Goal: Task Accomplishment & Management: Complete application form

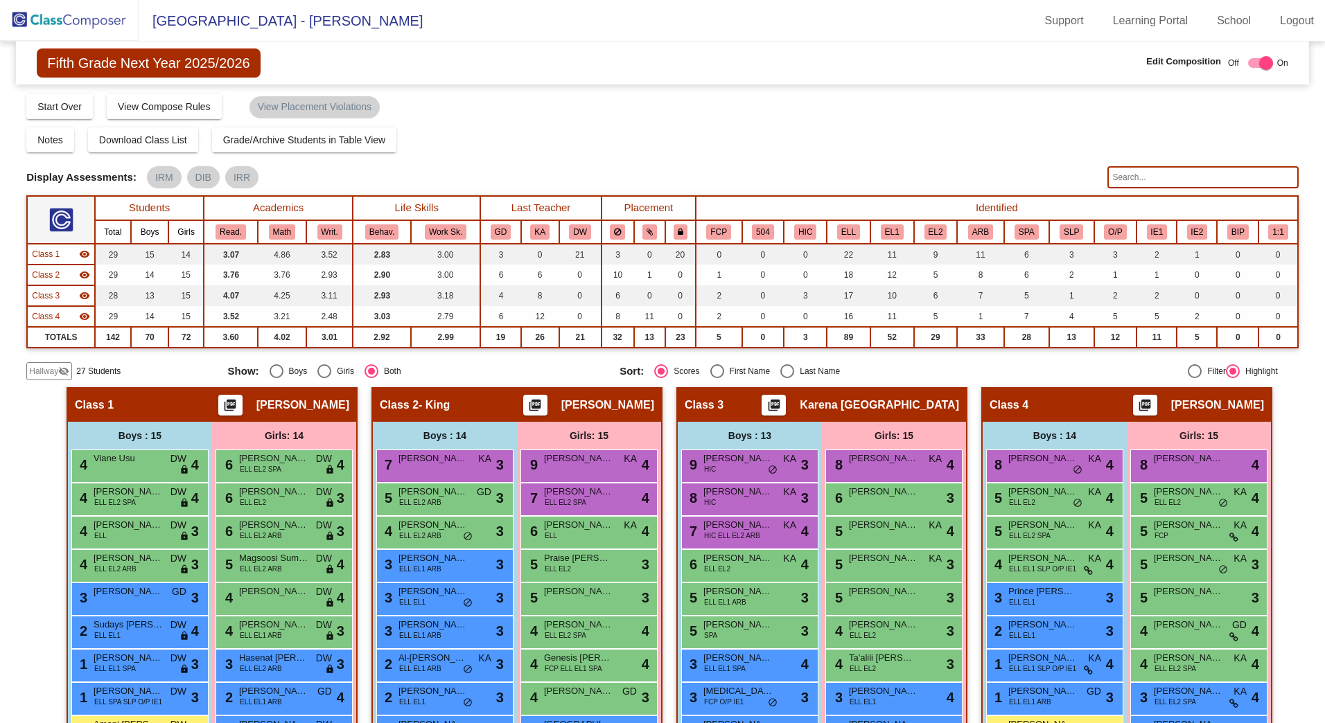
scroll to position [247, 0]
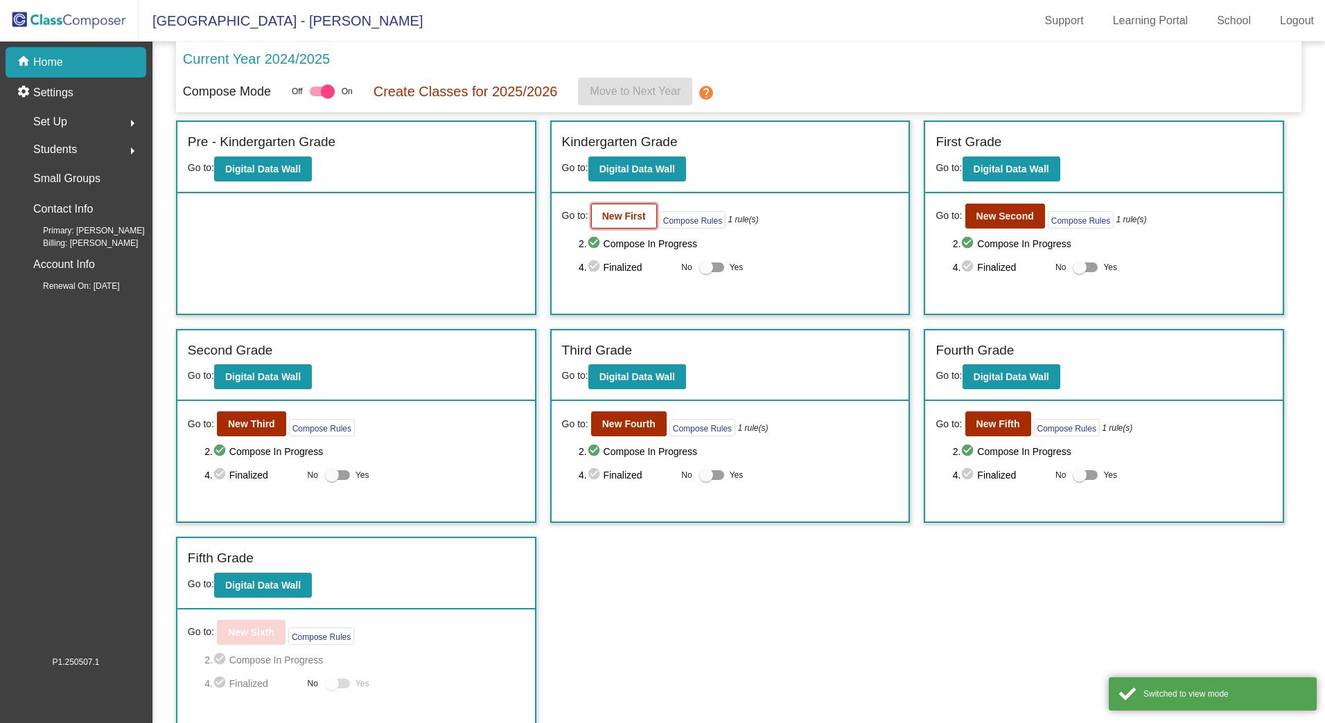
click at [624, 218] on b "New First" at bounding box center [624, 216] width 44 height 11
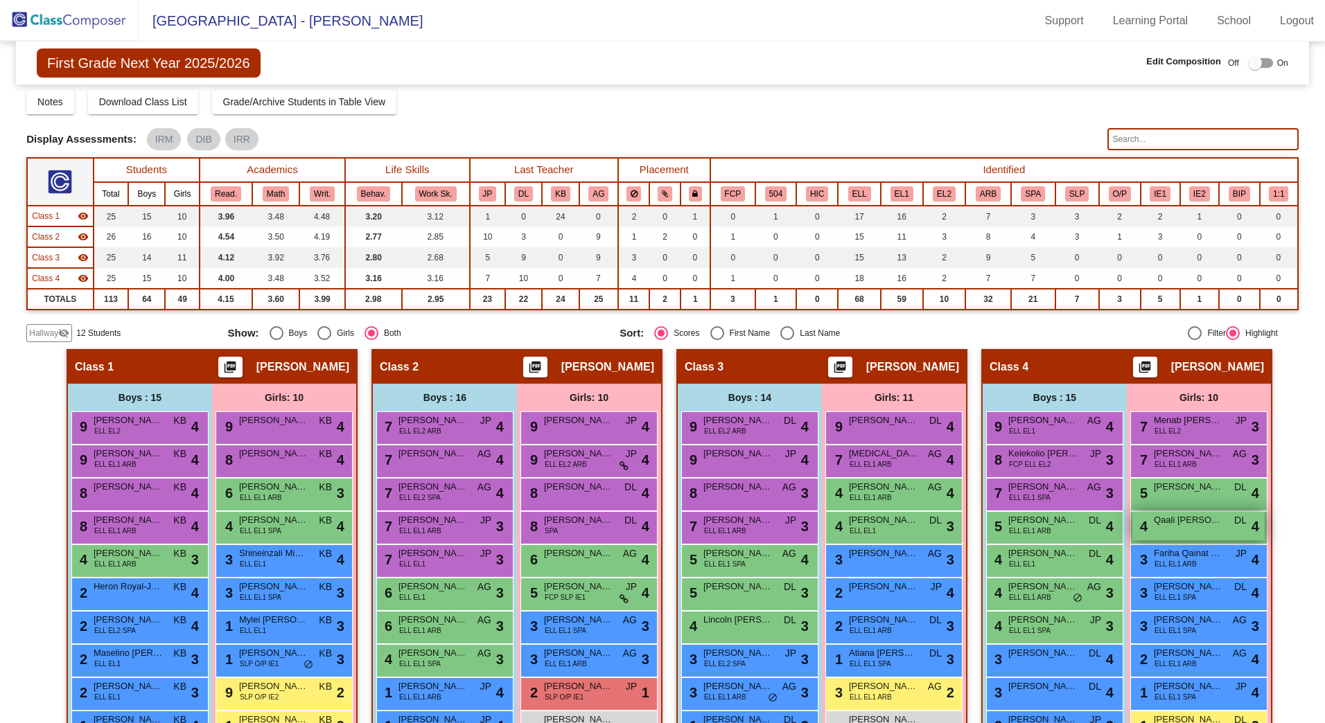
scroll to position [69, 0]
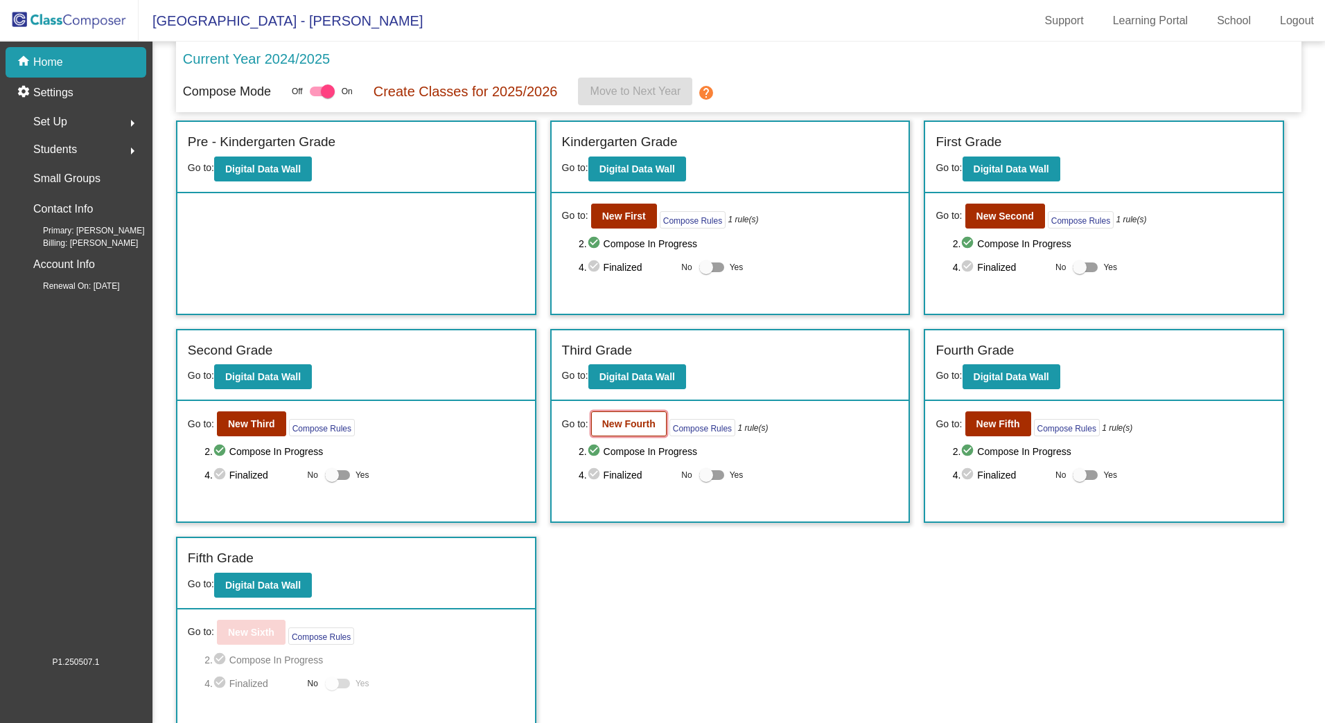
click at [617, 422] on b "New Fourth" at bounding box center [628, 424] width 53 height 11
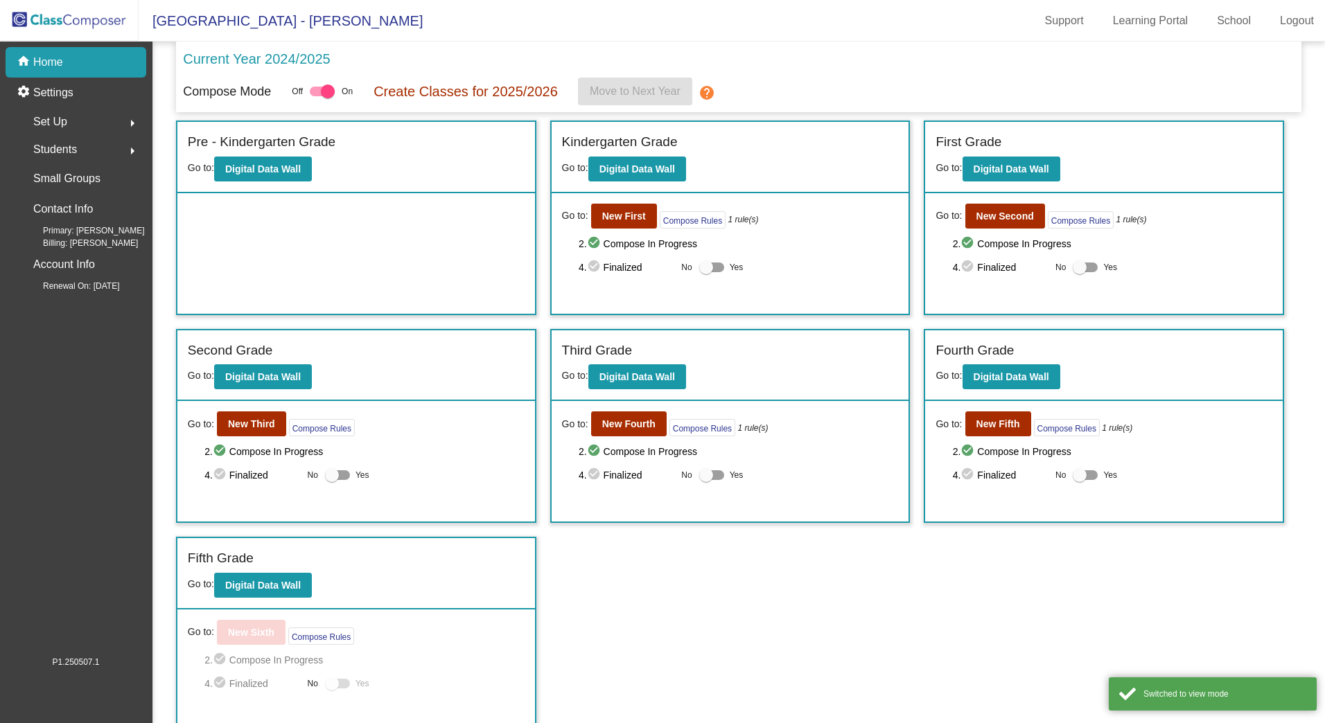
click at [1026, 437] on div "Go to: New Fifth Compose Rules 1 rule(s)" at bounding box center [1033, 424] width 197 height 25
click at [996, 423] on b "New Fifth" at bounding box center [998, 424] width 44 height 11
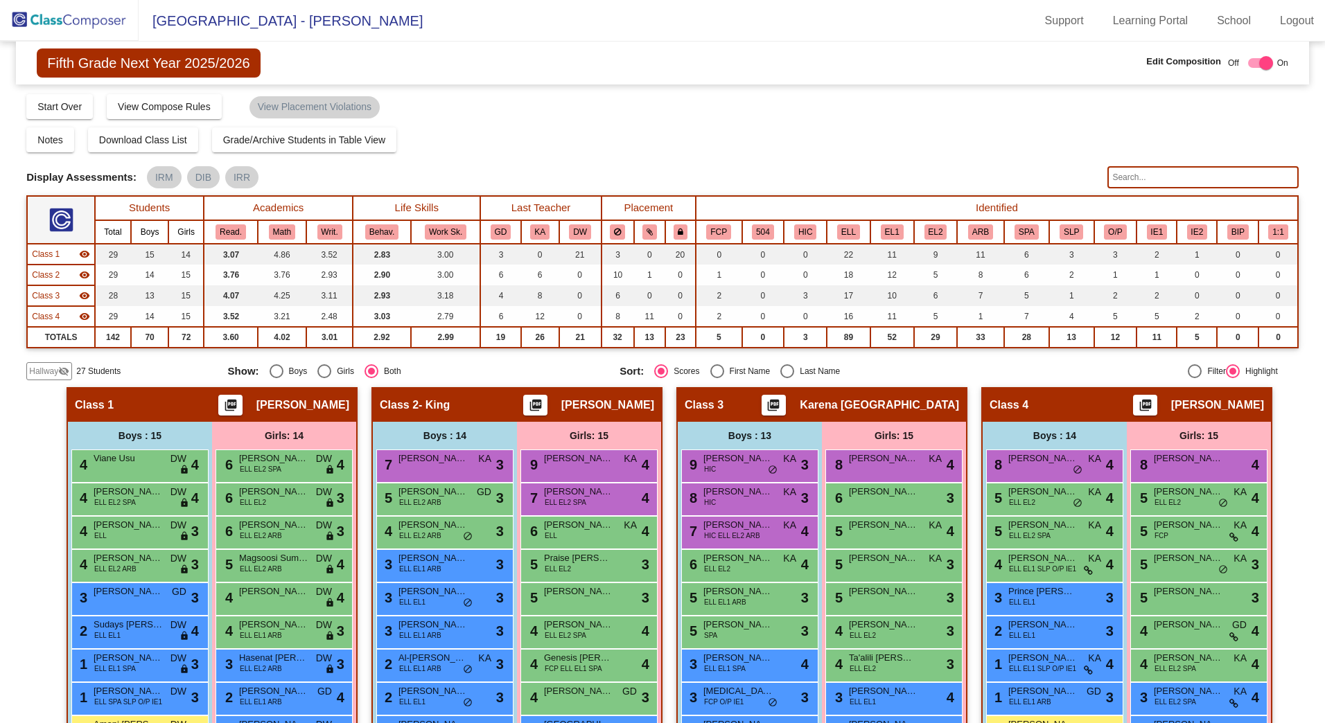
drag, startPoint x: 44, startPoint y: 373, endPoint x: 20, endPoint y: 372, distance: 24.3
click at [45, 373] on span "Hallway" at bounding box center [43, 371] width 29 height 12
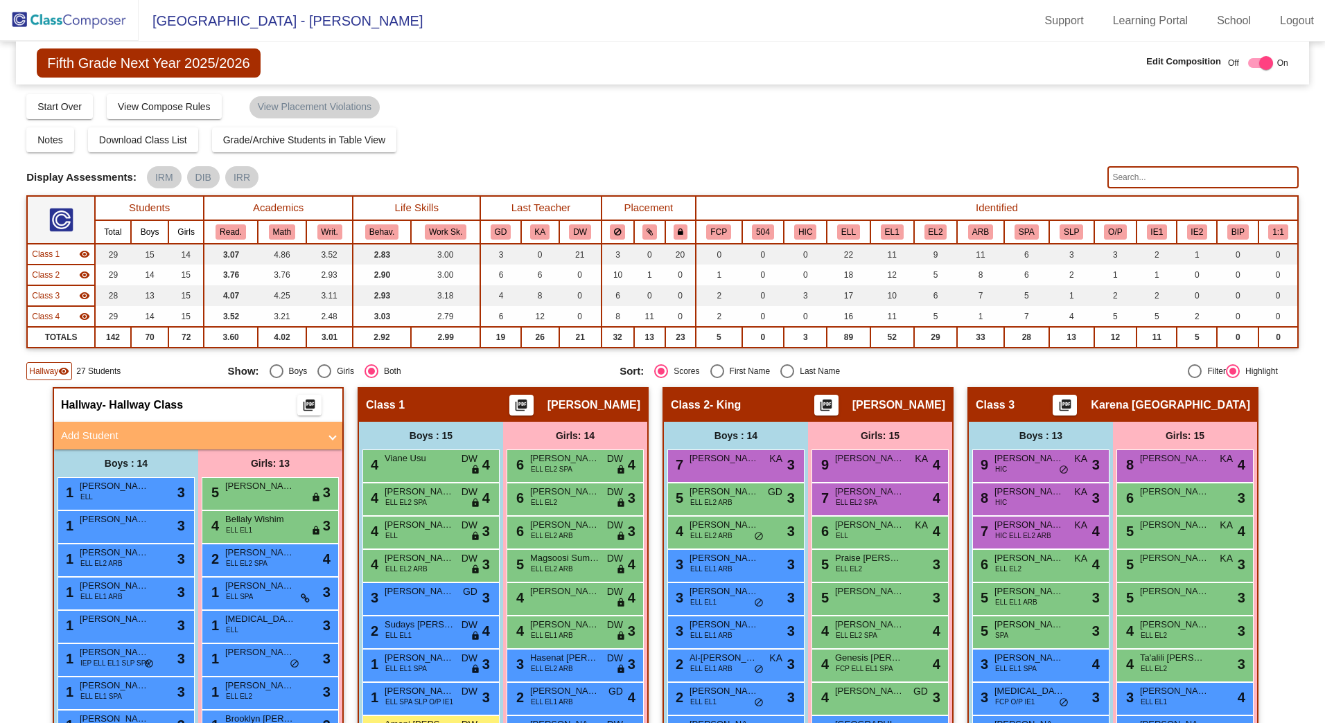
click at [86, 437] on mat-panel-title "Add Student" at bounding box center [190, 436] width 258 height 16
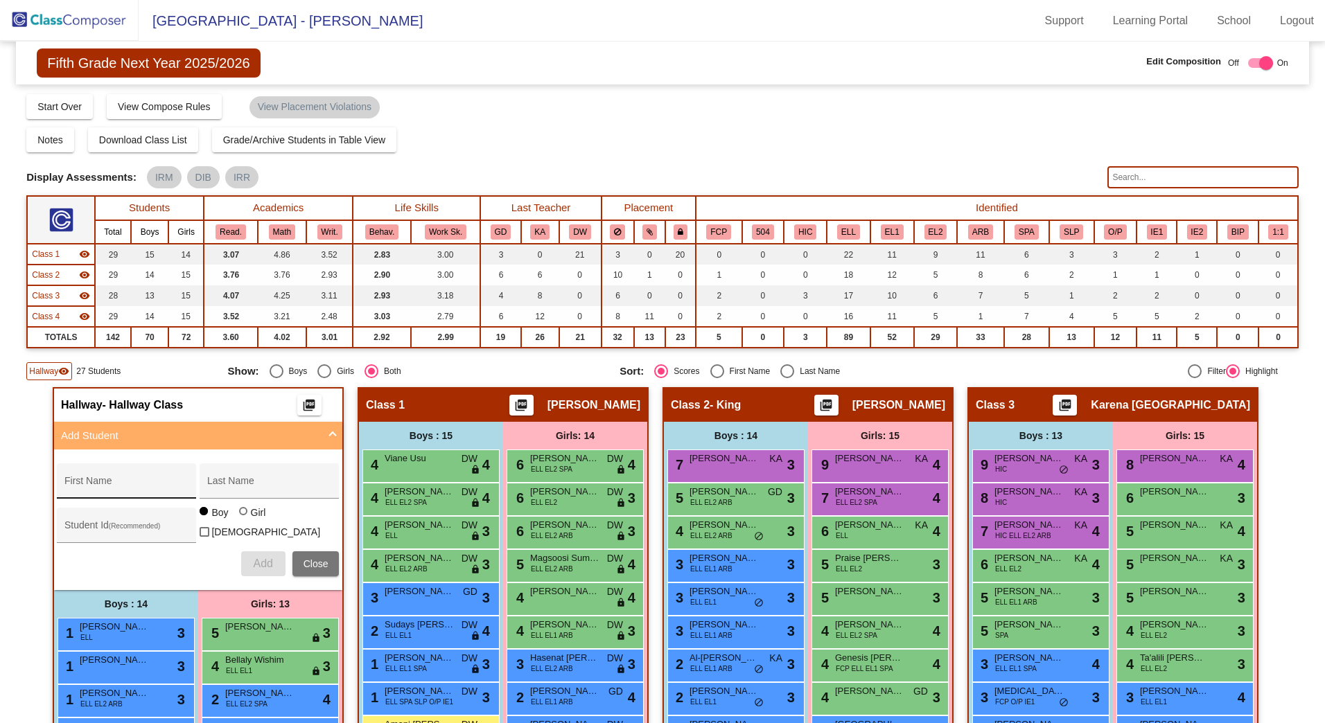
click at [87, 467] on div "First Name" at bounding box center [126, 481] width 139 height 35
type input "[PERSON_NAME]"
click at [92, 515] on div "Student Id (Recommended)" at bounding box center [126, 529] width 125 height 28
type input "402526"
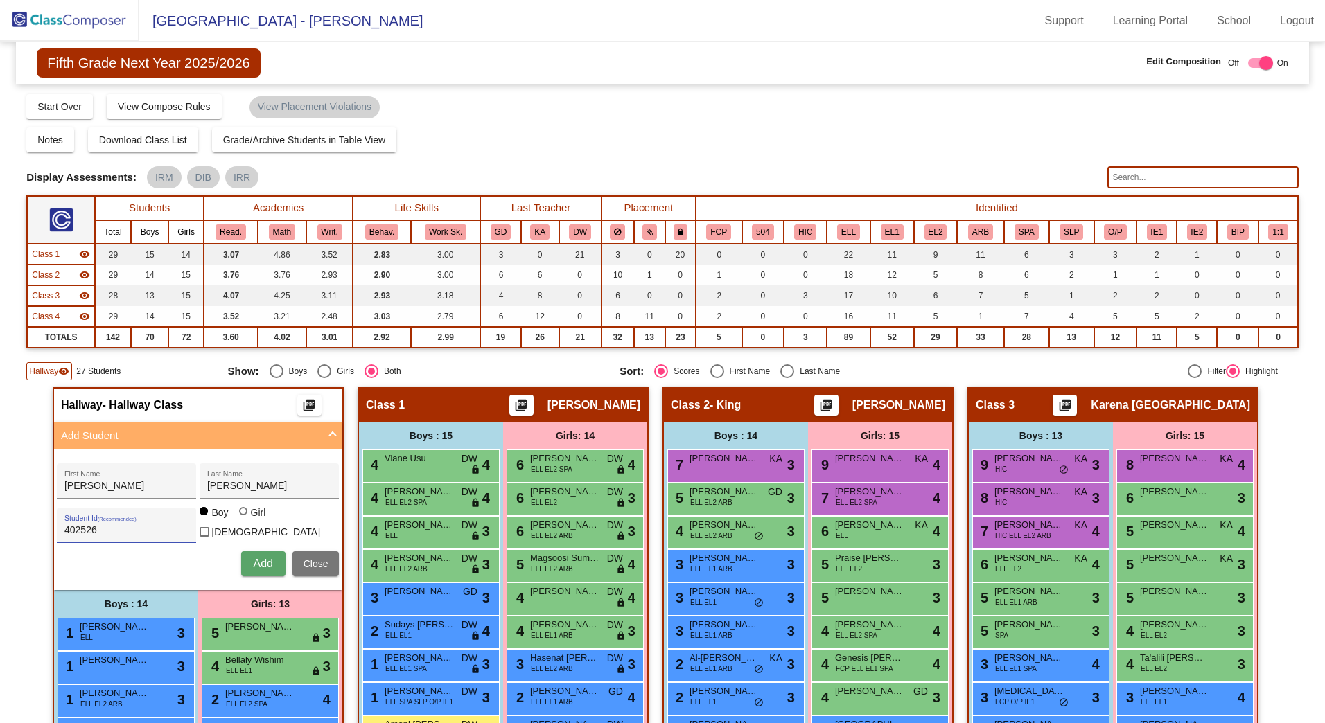
click at [265, 565] on span "Add" at bounding box center [262, 564] width 19 height 12
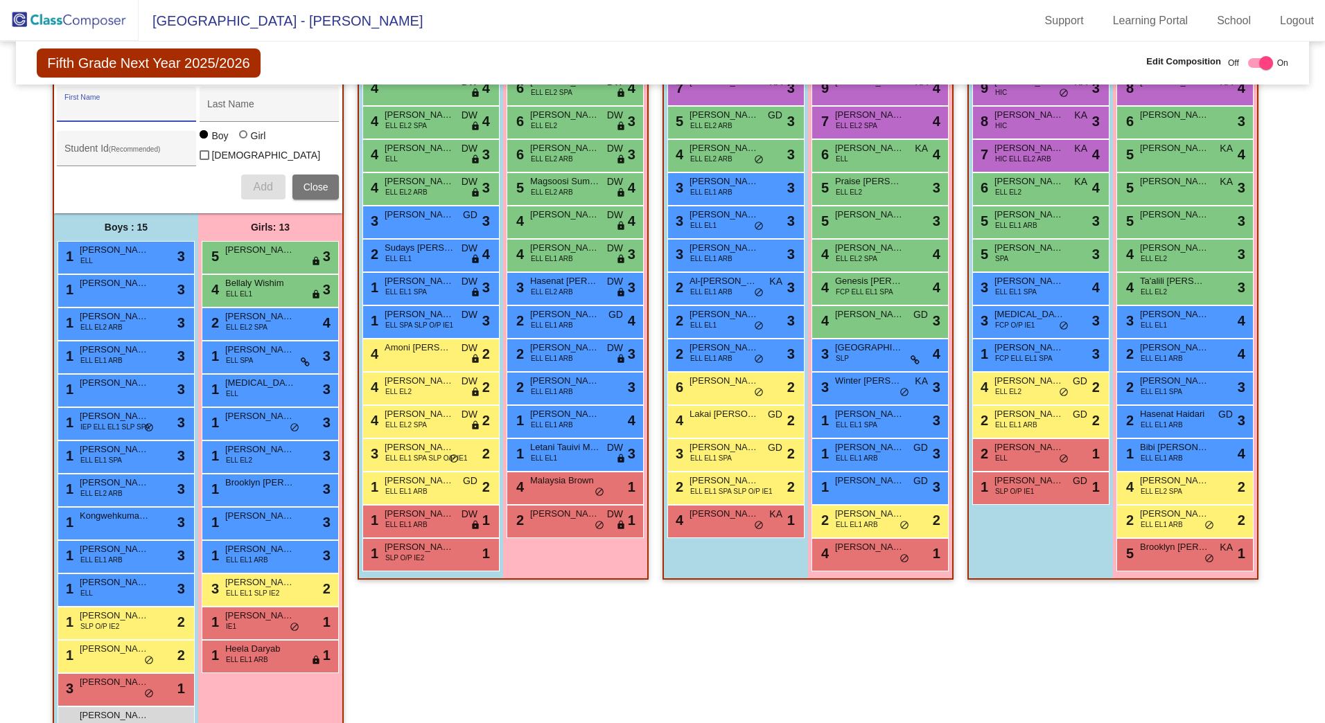
scroll to position [485, 0]
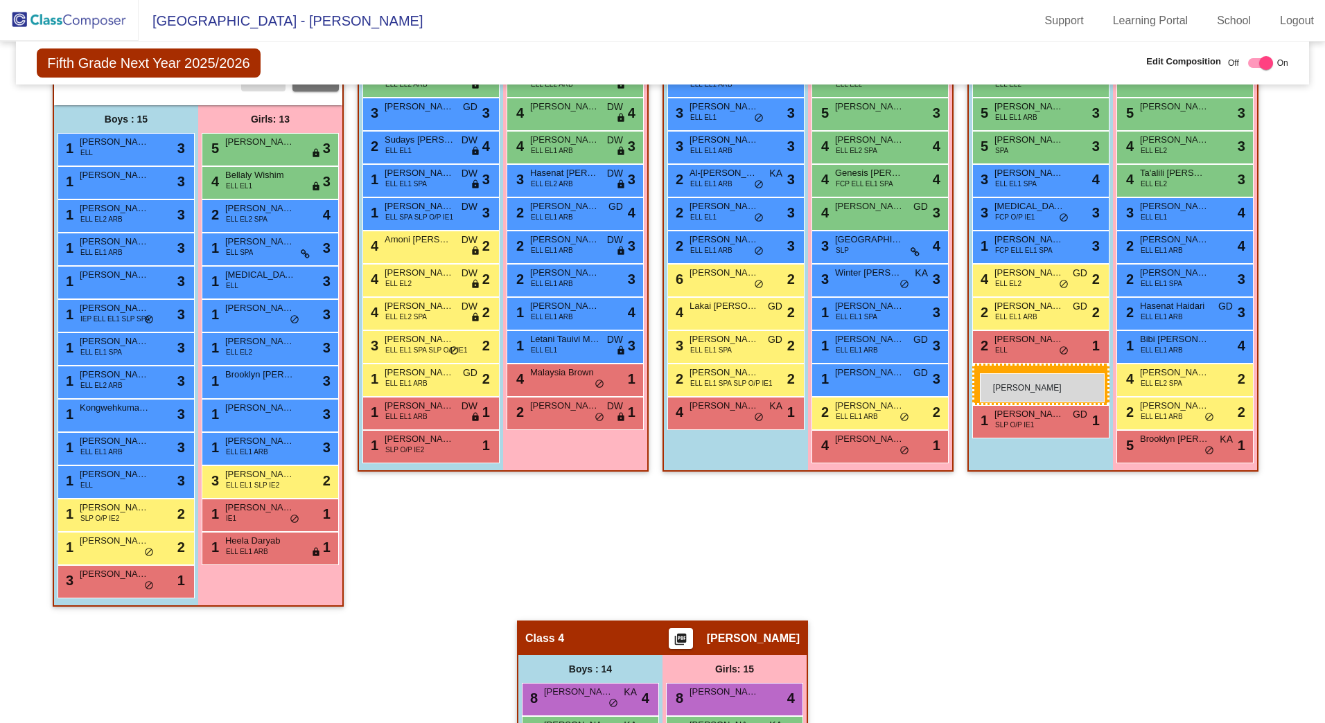
drag, startPoint x: 109, startPoint y: 617, endPoint x: 980, endPoint y: 375, distance: 903.3
click at [996, 425] on div "[PERSON_NAME] lock do_not_disturb_alt" at bounding box center [1039, 412] width 132 height 28
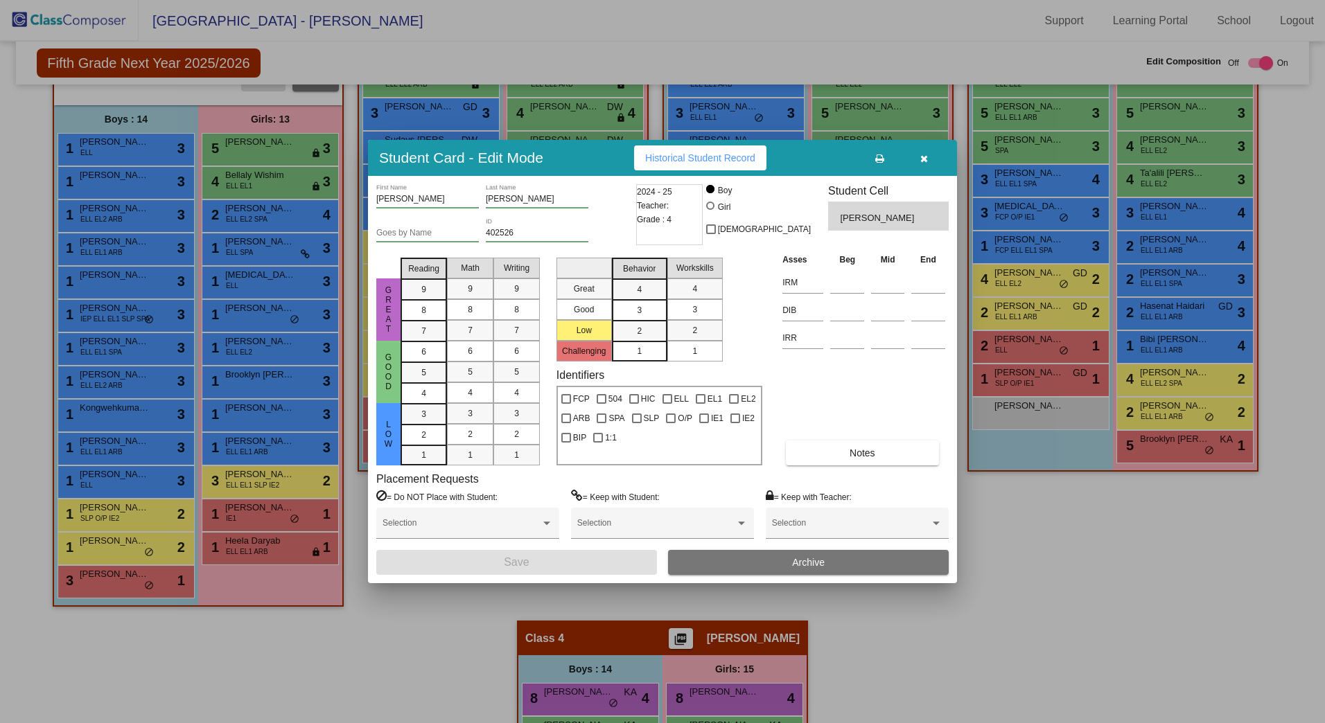
click at [759, 569] on button "Archive" at bounding box center [808, 562] width 281 height 25
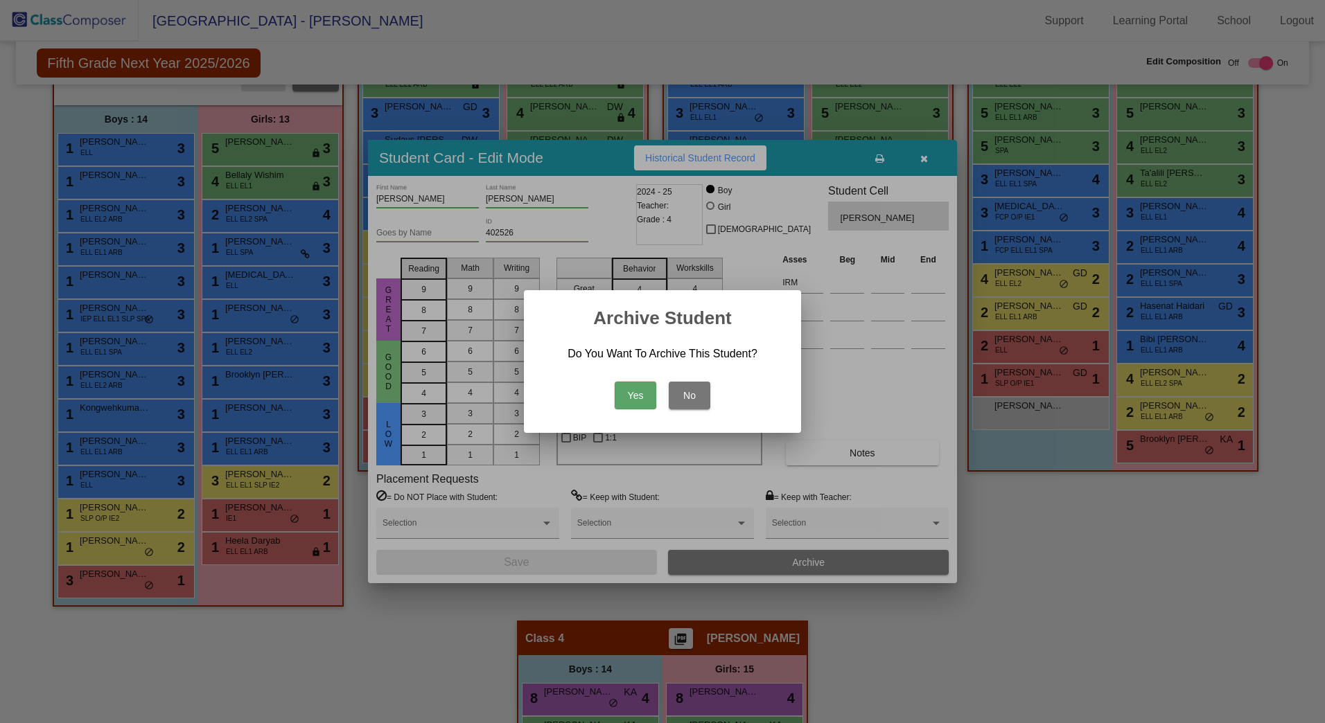
click at [678, 400] on button "No" at bounding box center [690, 396] width 42 height 28
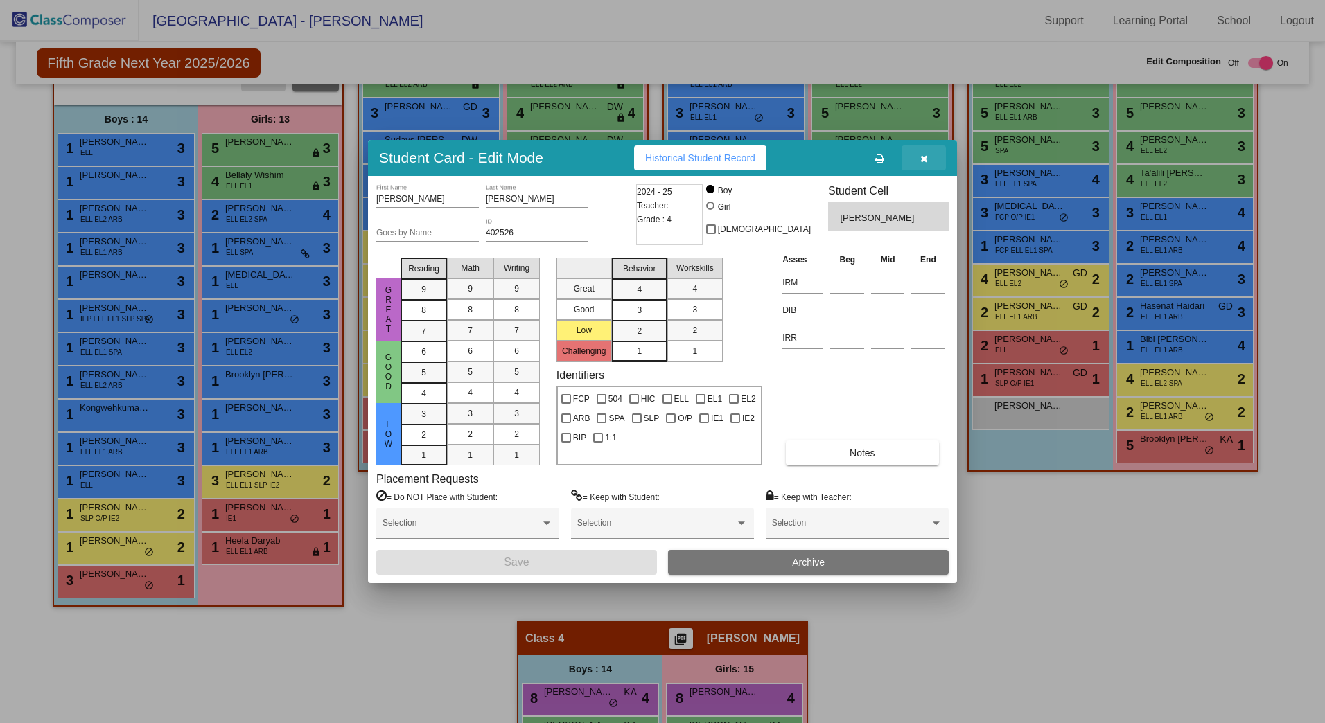
click at [933, 159] on button "button" at bounding box center [924, 158] width 44 height 25
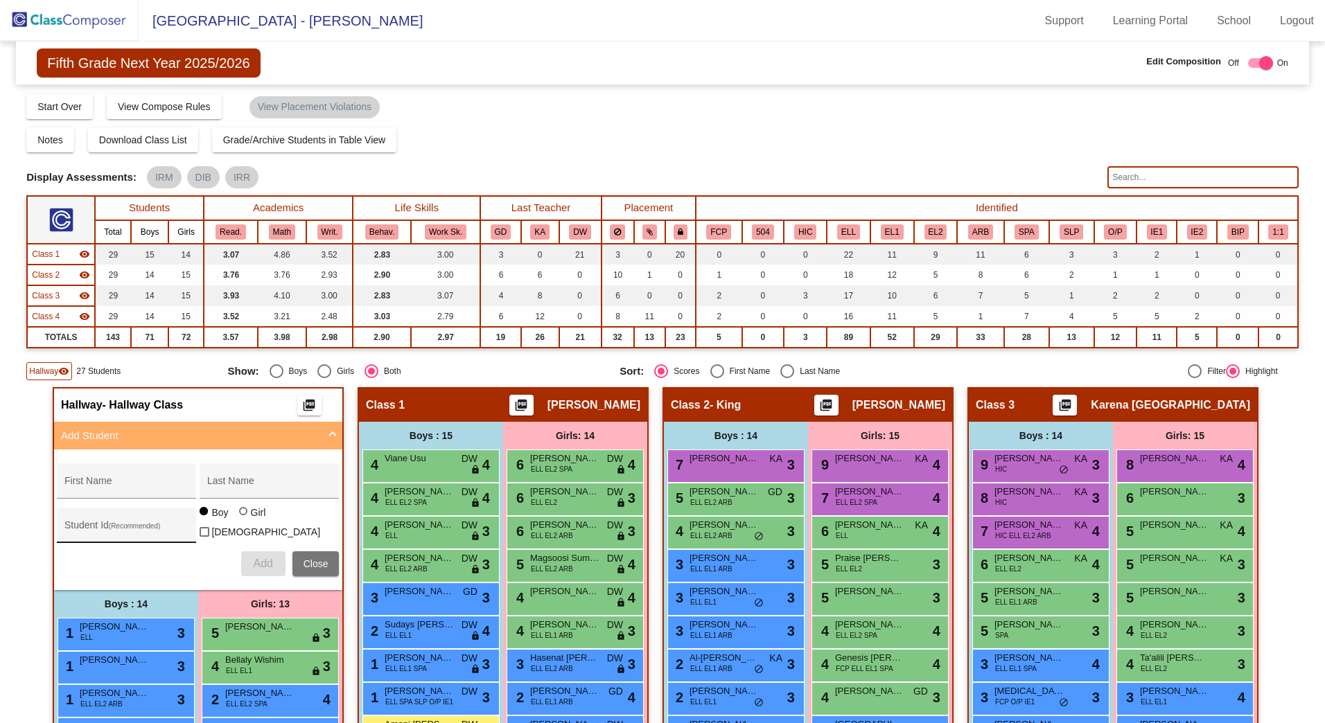
scroll to position [208, 0]
